Goal: Task Accomplishment & Management: Use online tool/utility

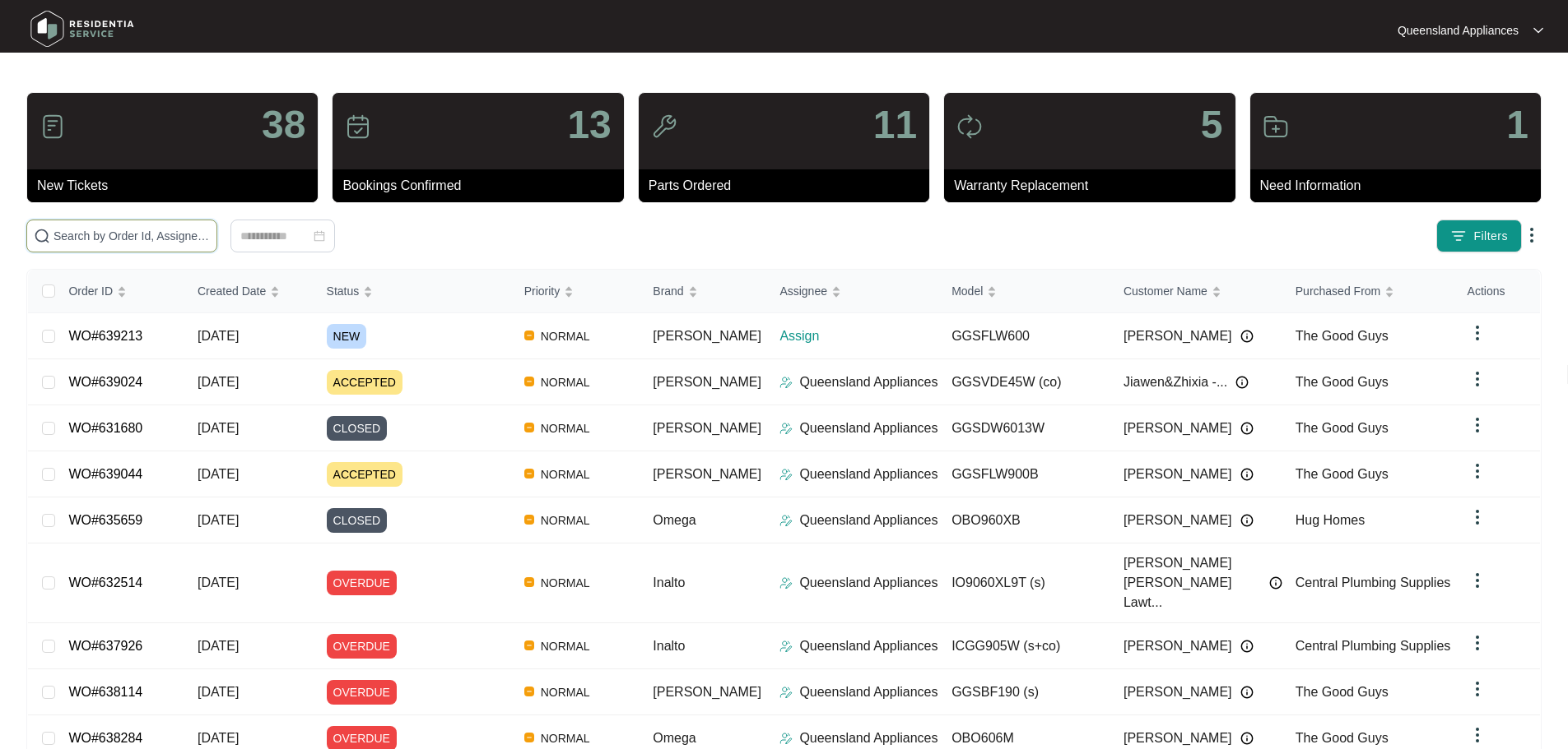
click at [210, 234] on input "text" at bounding box center [131, 235] width 156 height 18
paste input "639213"
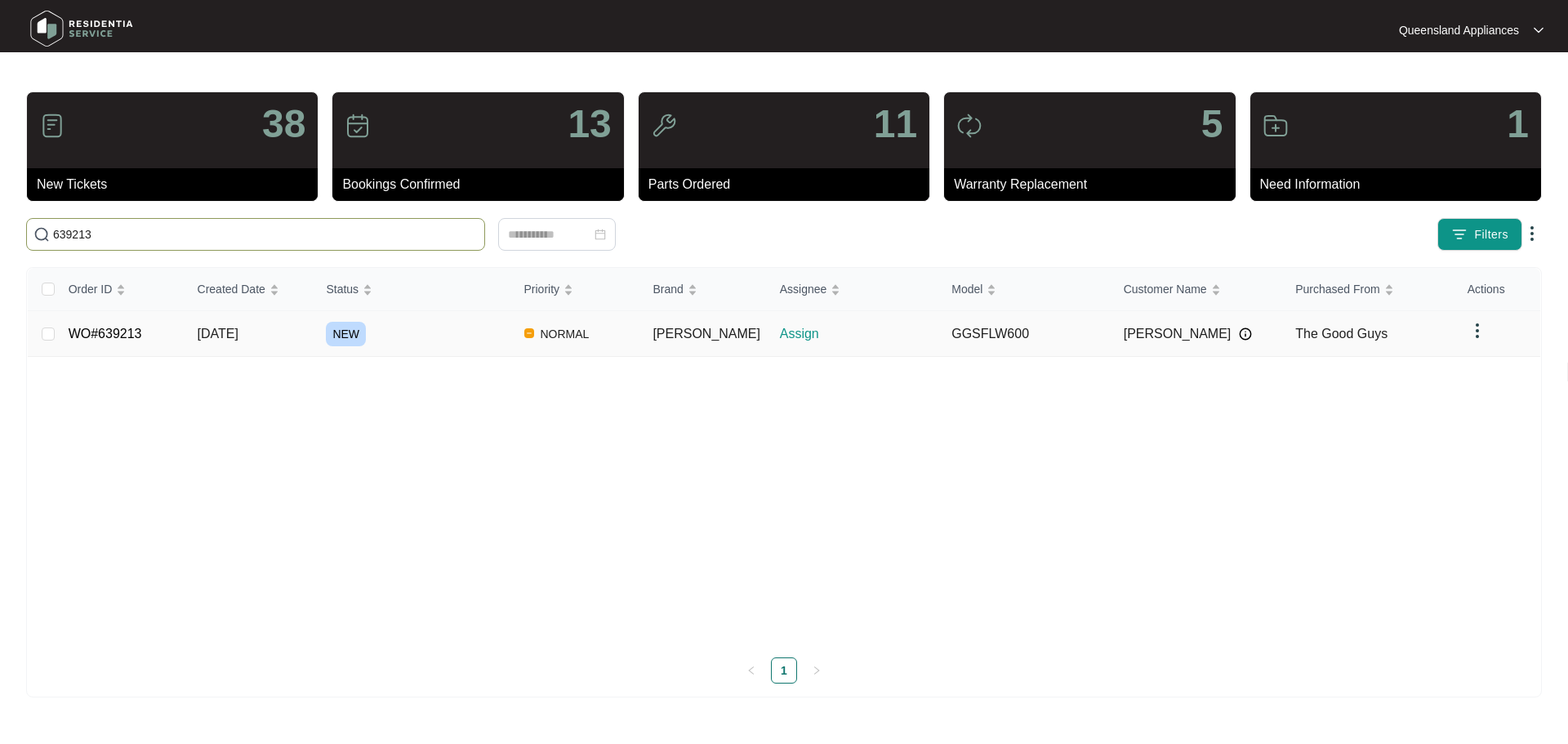
type input "639213"
click at [439, 322] on div "NEW" at bounding box center [418, 333] width 184 height 25
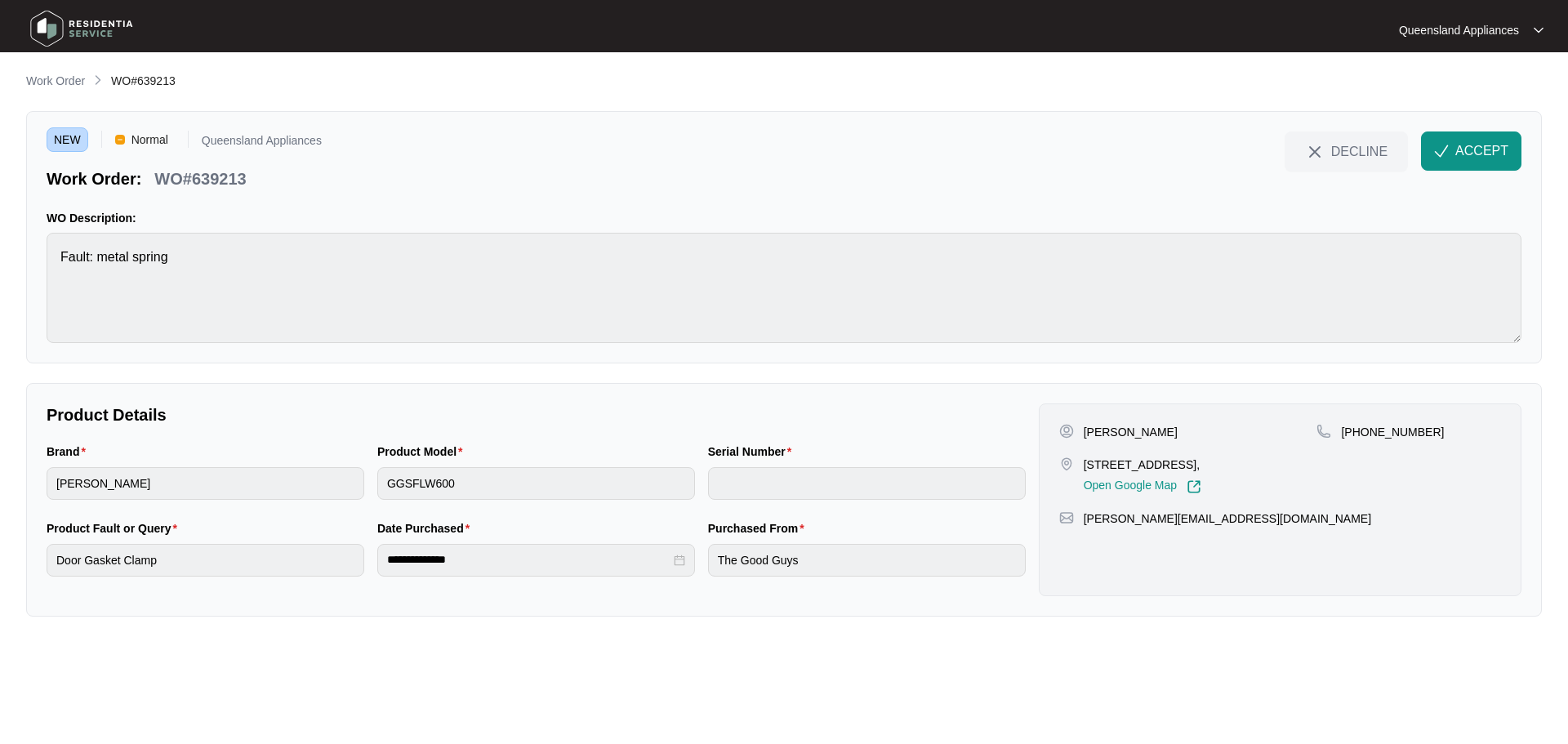
click at [1087, 466] on p "[STREET_ADDRESS]," at bounding box center [1142, 465] width 118 height 16
drag, startPoint x: 1083, startPoint y: 466, endPoint x: 1220, endPoint y: 466, distance: 137.0
click at [1202, 466] on p "[STREET_ADDRESS]," at bounding box center [1142, 465] width 118 height 16
copy p "[STREET_ADDRESS]"
click at [213, 174] on p "WO#639213" at bounding box center [200, 179] width 91 height 23
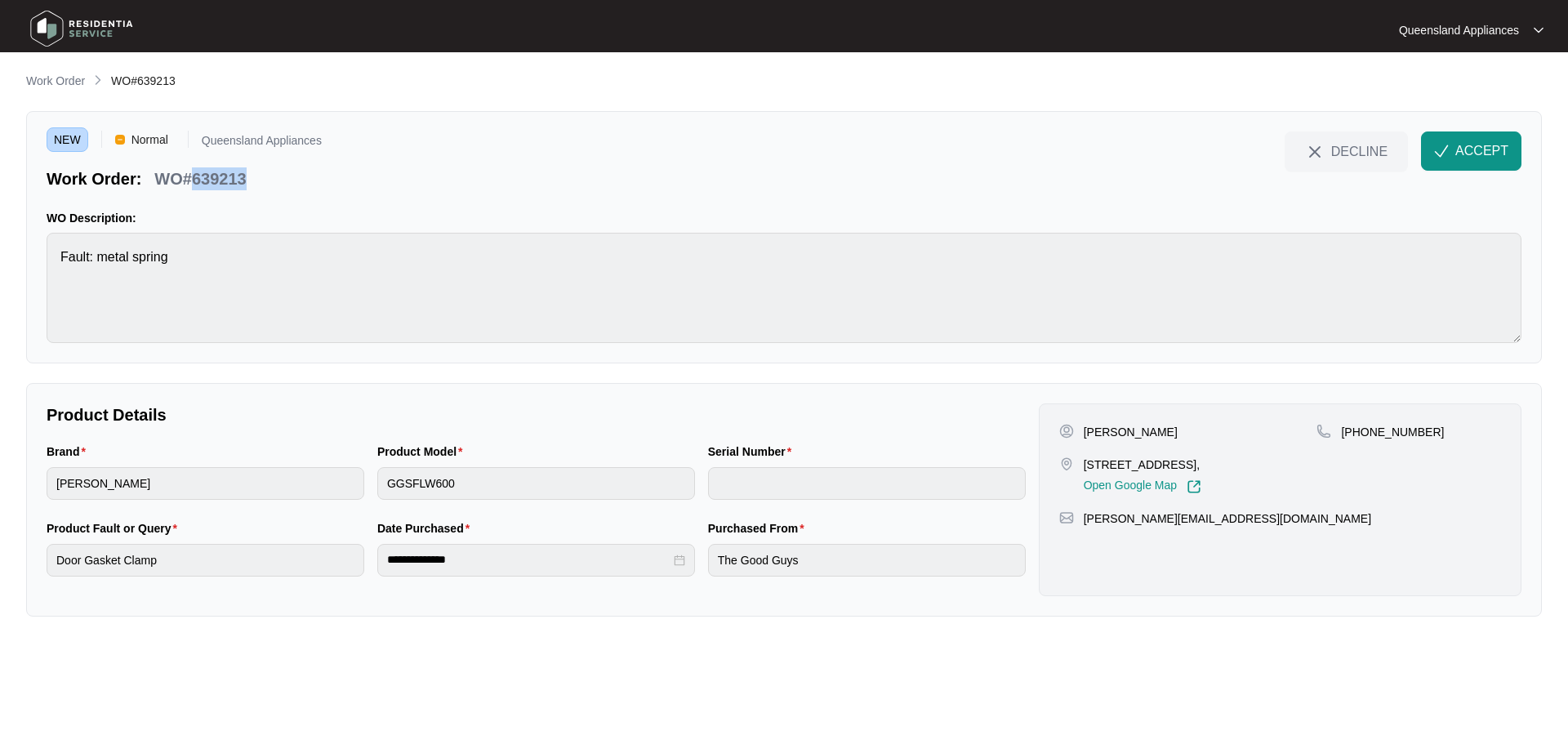
click at [212, 174] on p "WO#639213" at bounding box center [200, 179] width 91 height 23
copy p "639213"
click at [1441, 141] on button "ACCEPT" at bounding box center [1472, 151] width 101 height 39
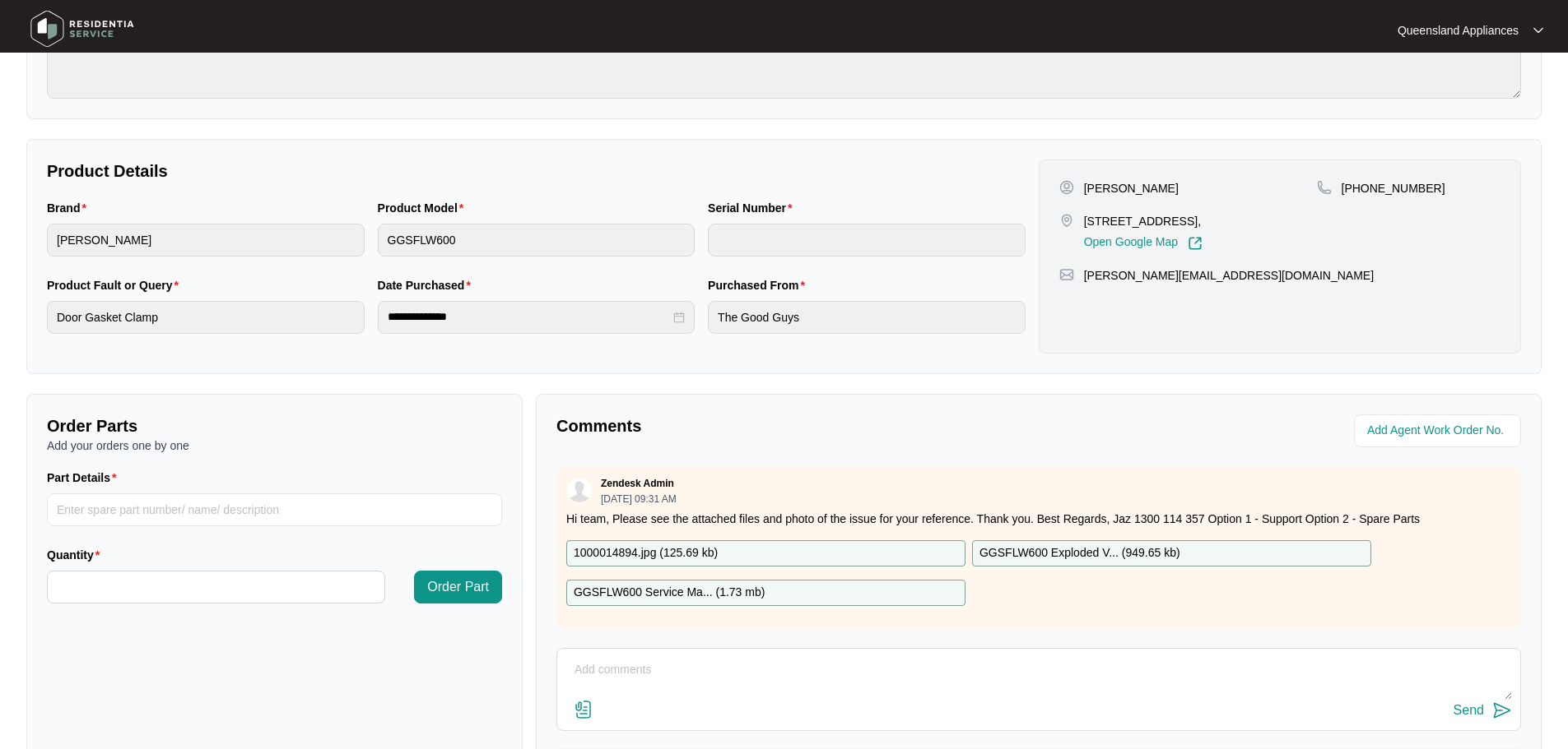
click at [1394, 187] on p "[PHONE_NUMBER]" at bounding box center [1394, 187] width 104 height 16
copy p "61405786688"
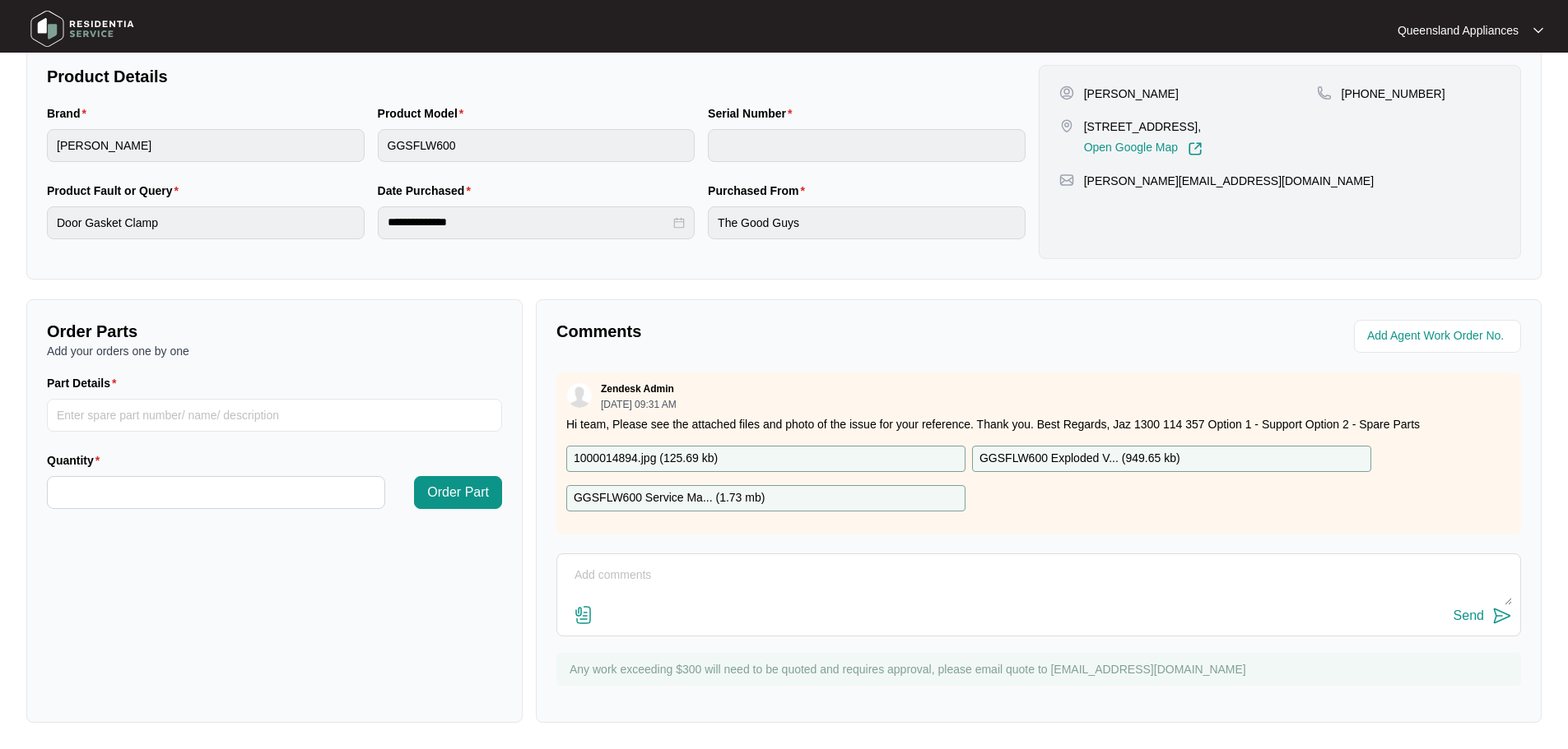
scroll to position [10, 0]
click at [774, 446] on div "1000014894.jpg ( 125.69 kb )" at bounding box center [766, 458] width 399 height 26
